Goal: Information Seeking & Learning: Check status

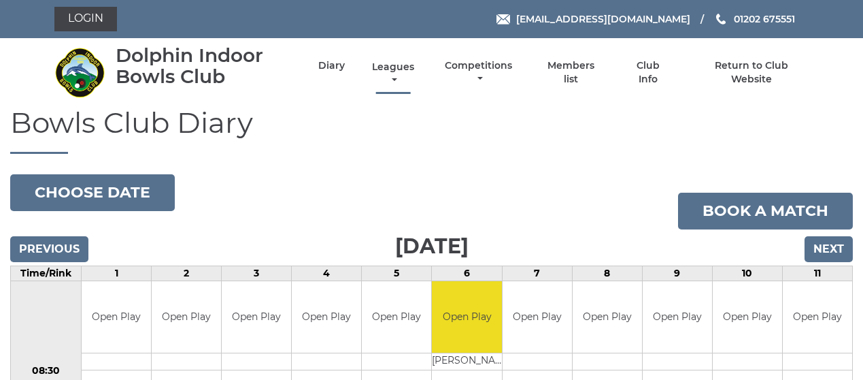
click at [384, 68] on link "Leagues" at bounding box center [393, 74] width 49 height 27
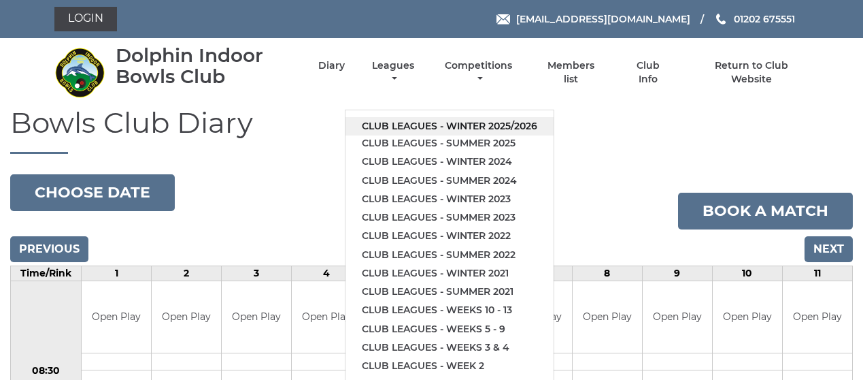
click at [452, 125] on link "Club leagues - Winter 2025/2026" at bounding box center [450, 126] width 208 height 18
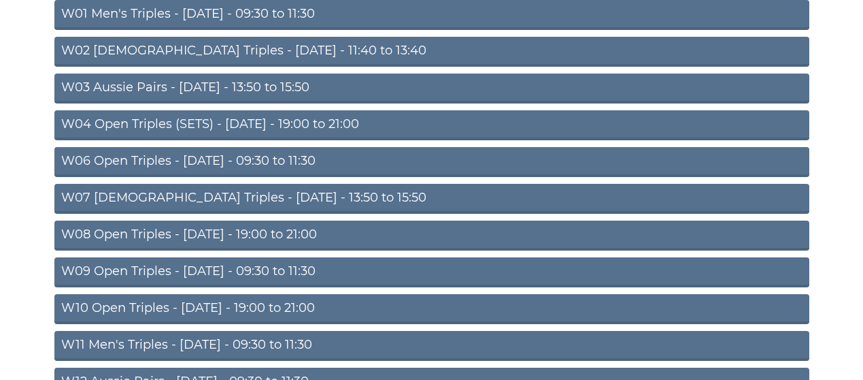
scroll to position [191, 0]
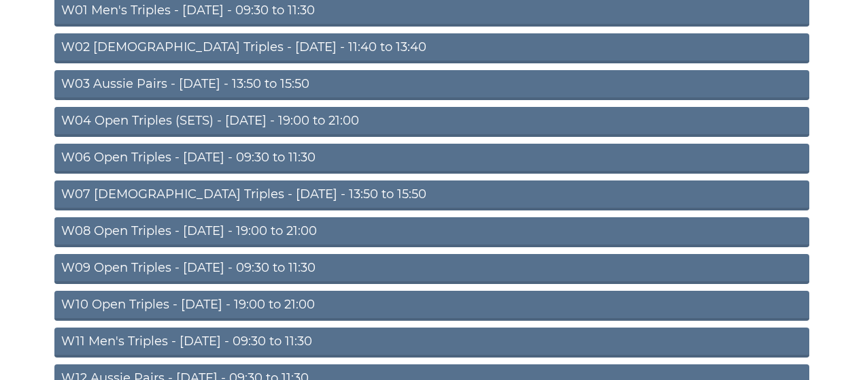
click at [284, 299] on link "W10 Open Triples - [DATE] - 19:00 to 21:00" at bounding box center [431, 305] width 755 height 30
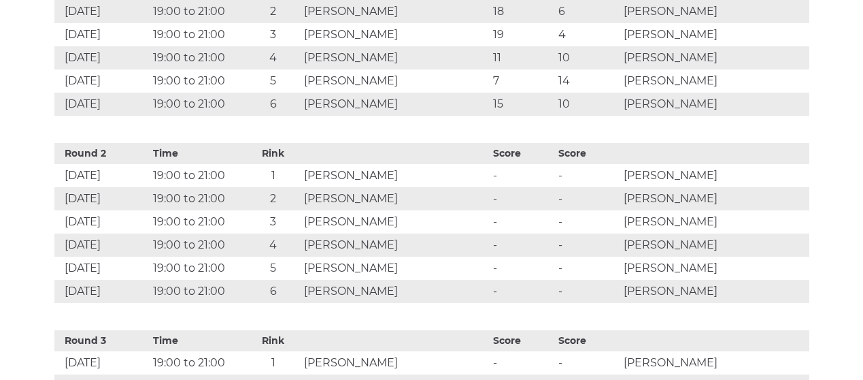
scroll to position [811, 0]
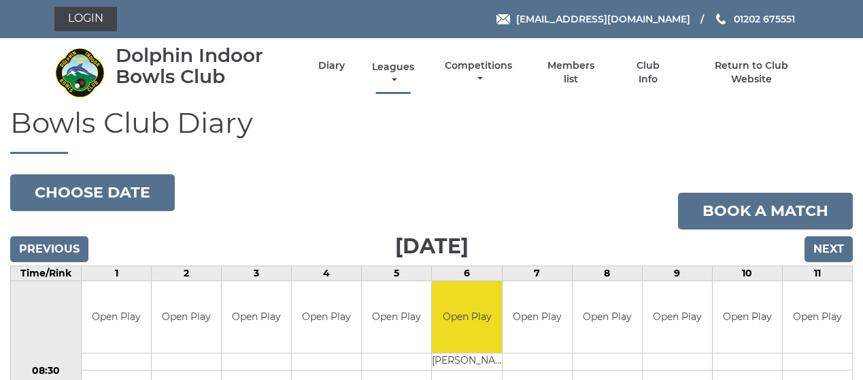
click at [411, 69] on link "Leagues" at bounding box center [393, 74] width 49 height 27
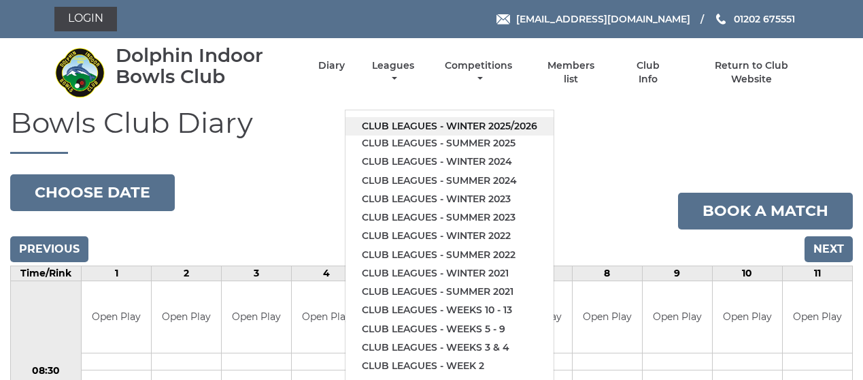
click at [418, 129] on link "Club leagues - Winter 2025/2026" at bounding box center [450, 126] width 208 height 18
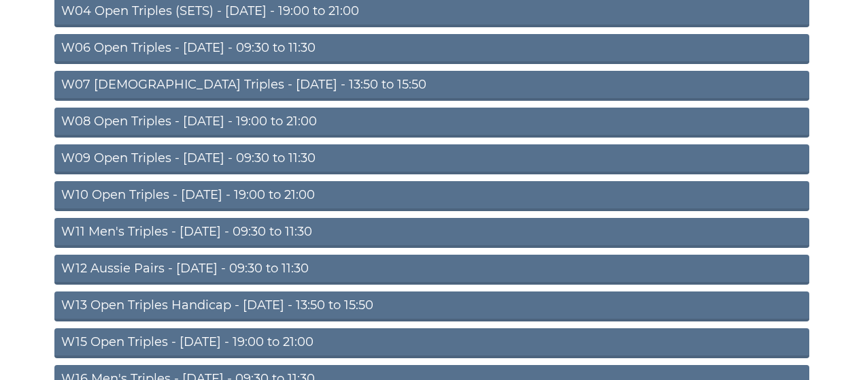
scroll to position [305, 0]
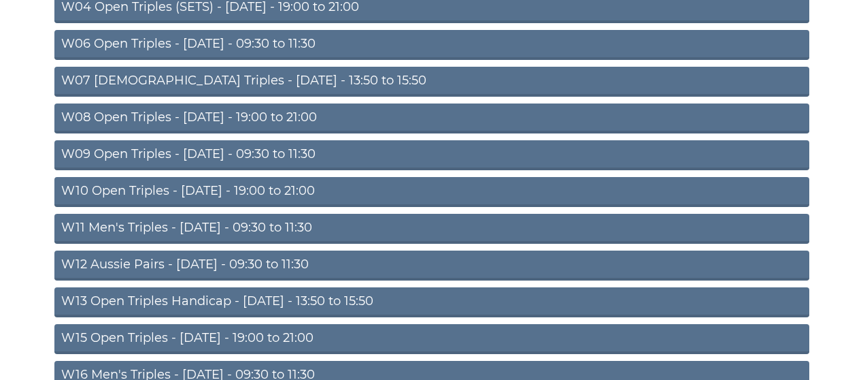
click at [297, 333] on link "W15 Open Triples - Thursday - 19:00 to 21:00" at bounding box center [431, 339] width 755 height 30
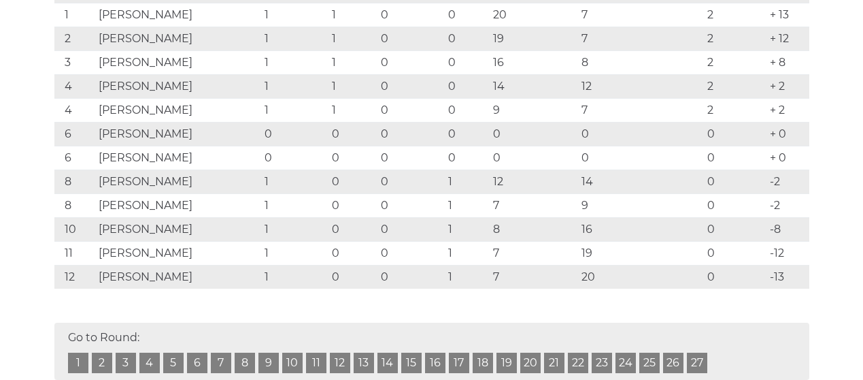
scroll to position [310, 0]
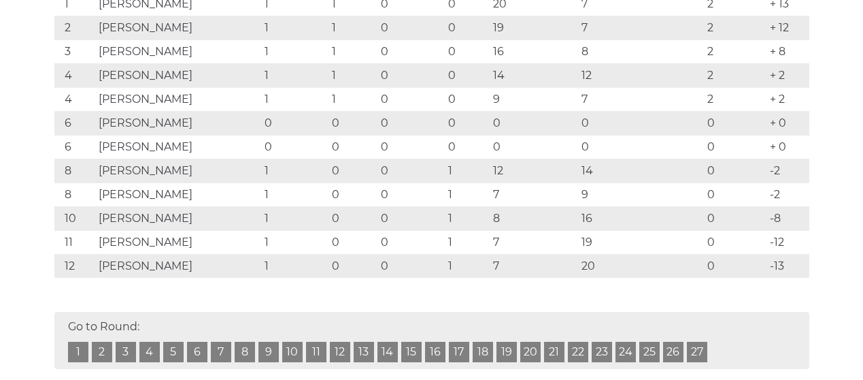
click at [583, 342] on div "Go to Round: 1 2 3 4 5 6 7 8 9 10 11 12 13 14 15 16 17 18 19 20 21 22 23 24 25 …" at bounding box center [431, 340] width 755 height 57
